Goal: Find specific page/section: Find specific page/section

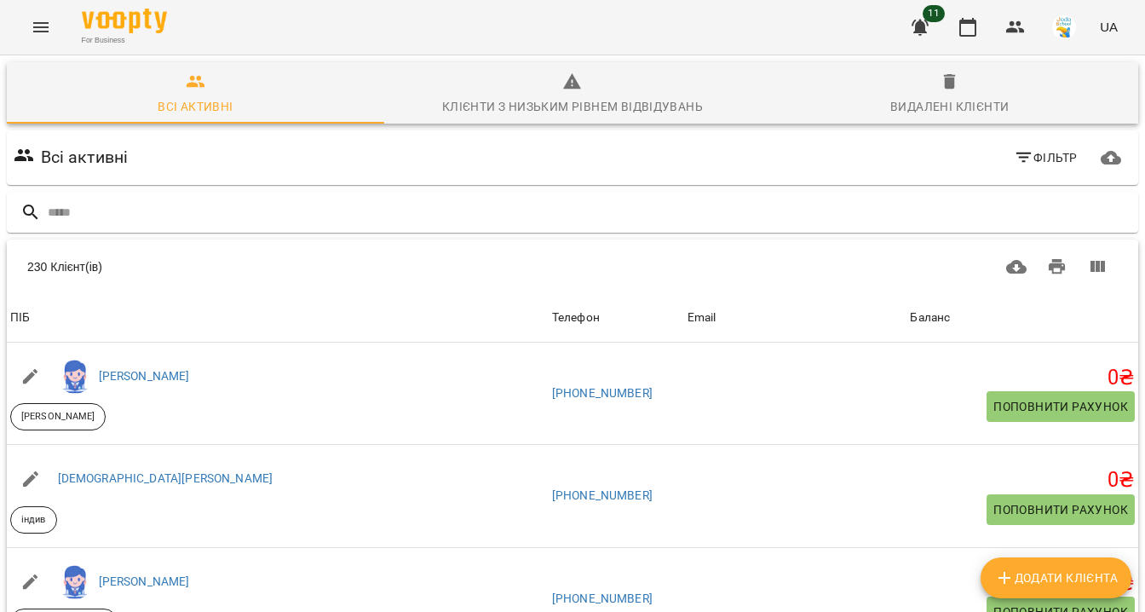
click at [44, 27] on icon "Menu" at bounding box center [40, 27] width 15 height 10
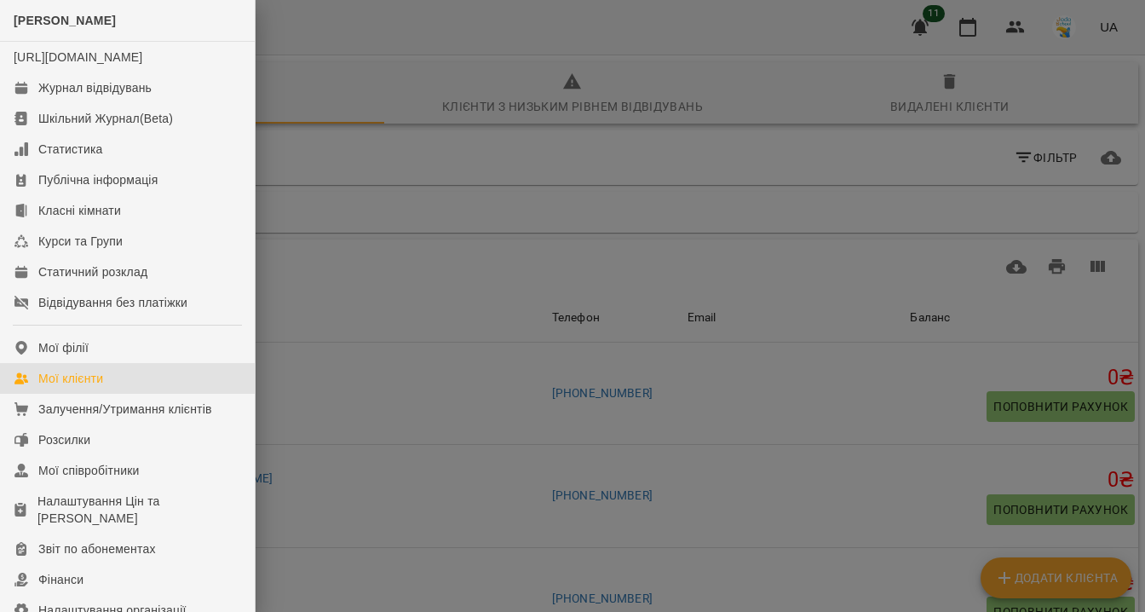
click at [968, 23] on div at bounding box center [572, 306] width 1145 height 612
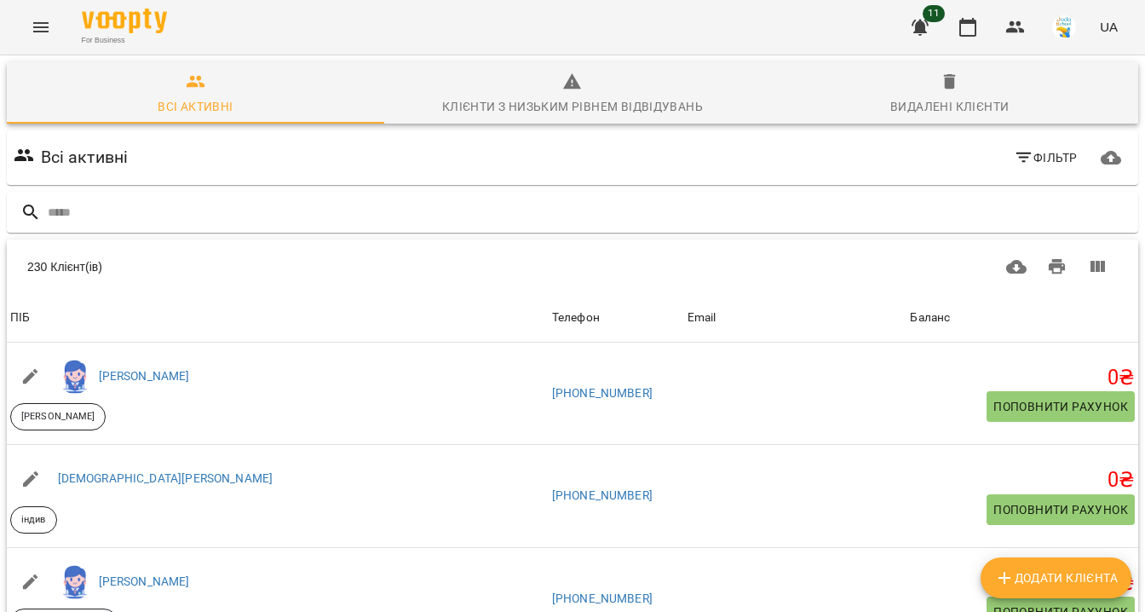
click at [968, 23] on icon "button" at bounding box center [967, 27] width 17 height 19
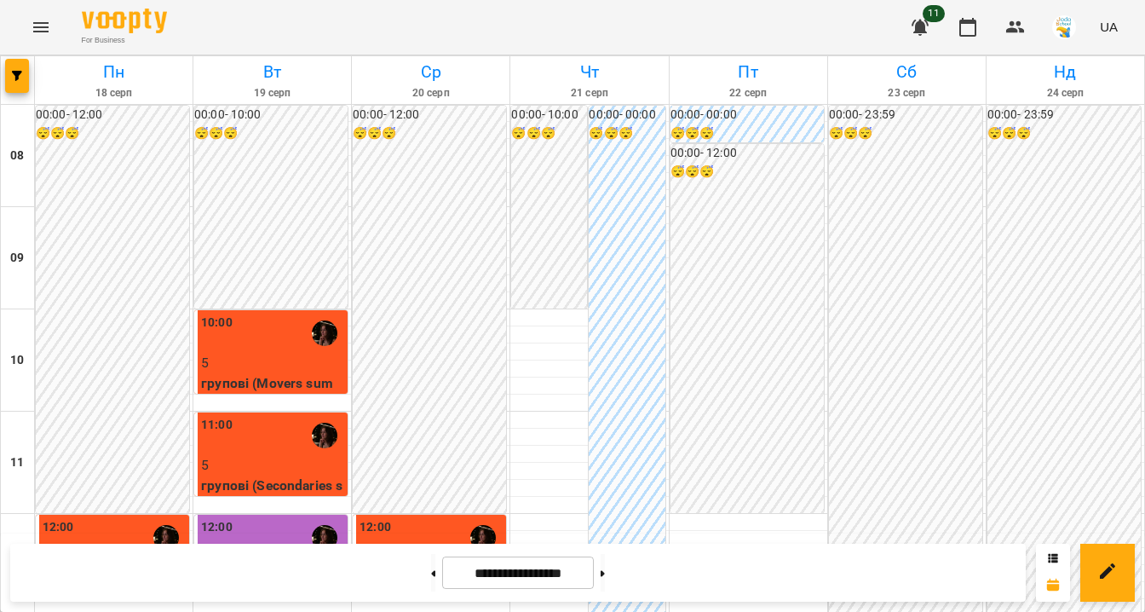
scroll to position [842, 0]
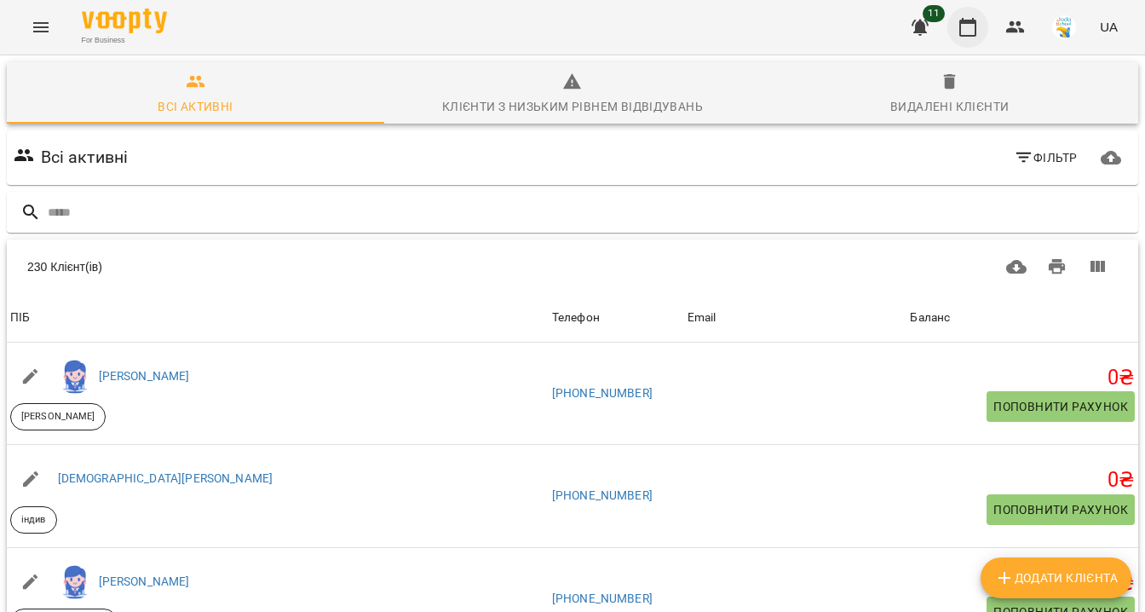
click at [970, 34] on icon "button" at bounding box center [968, 27] width 20 height 20
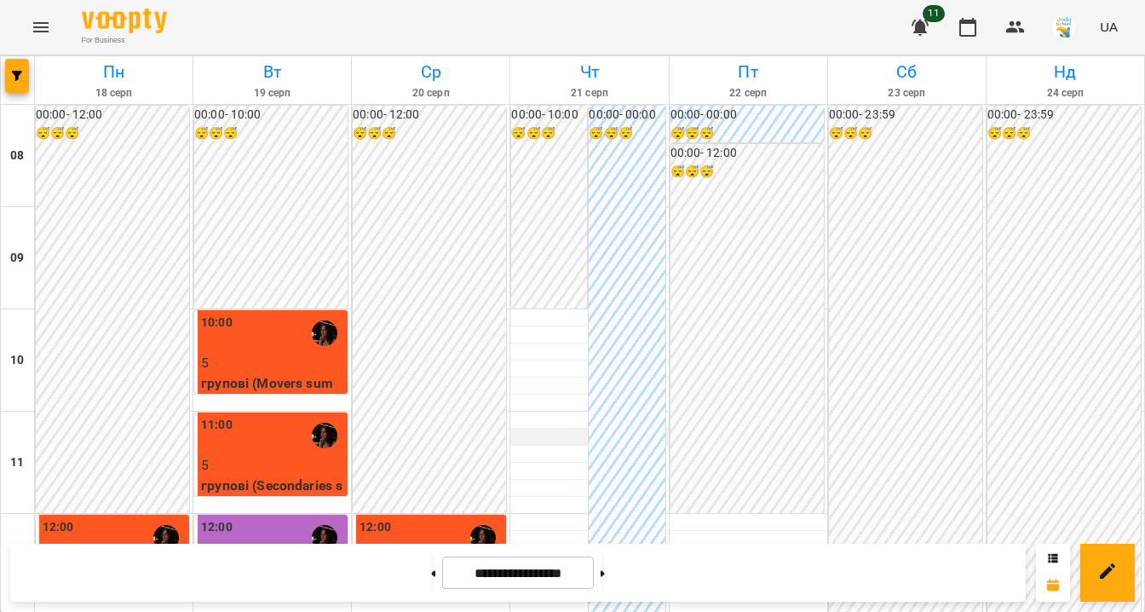
scroll to position [720, 0]
